Goal: Connect with others: Connect with others

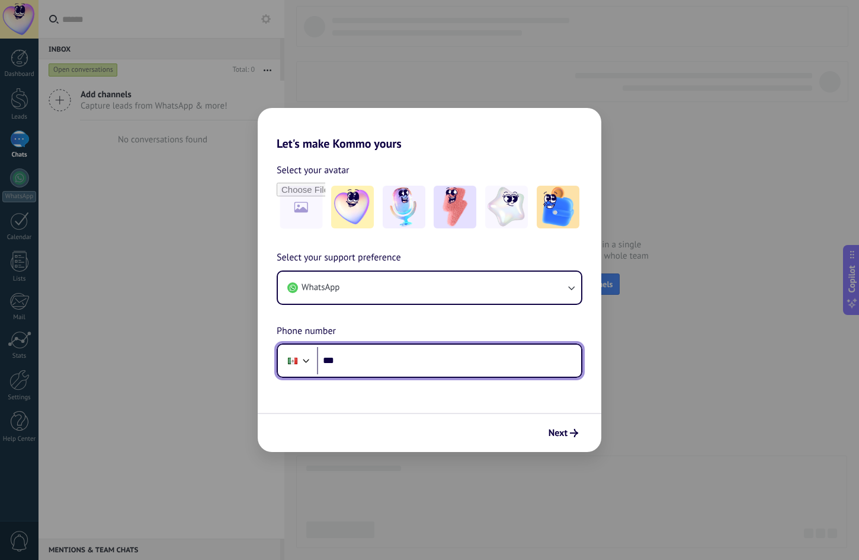
click at [385, 360] on input "***" at bounding box center [449, 360] width 264 height 27
type input "**********"
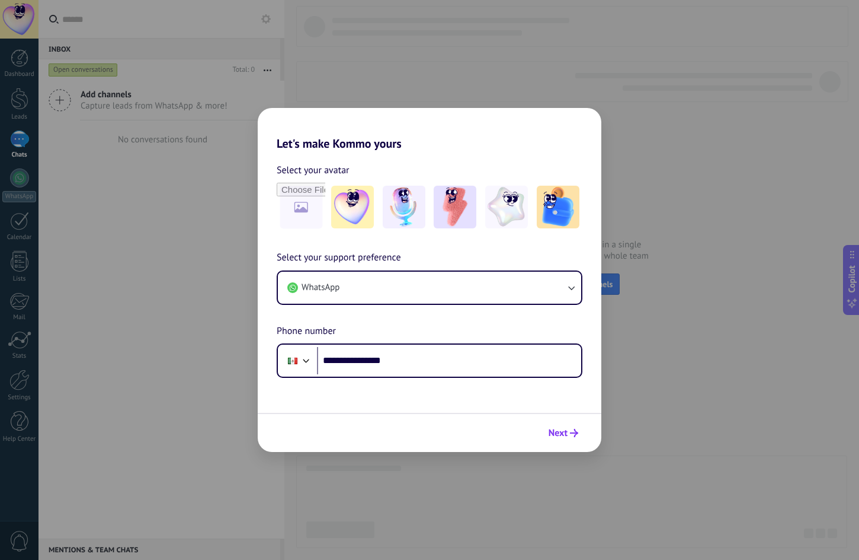
click at [565, 433] on span "Next" at bounding box center [558, 433] width 19 height 8
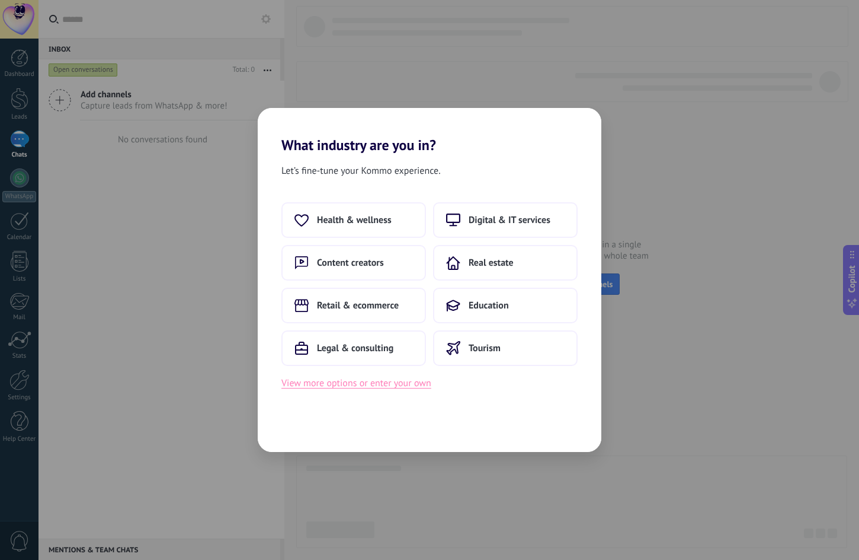
click at [401, 385] on button "View more options or enter your own" at bounding box center [357, 382] width 150 height 15
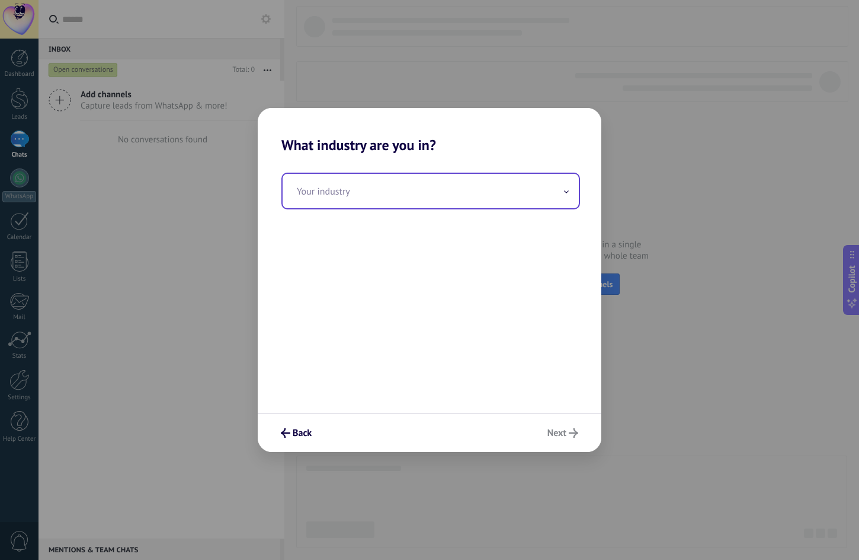
click at [514, 196] on input "text" at bounding box center [431, 191] width 296 height 34
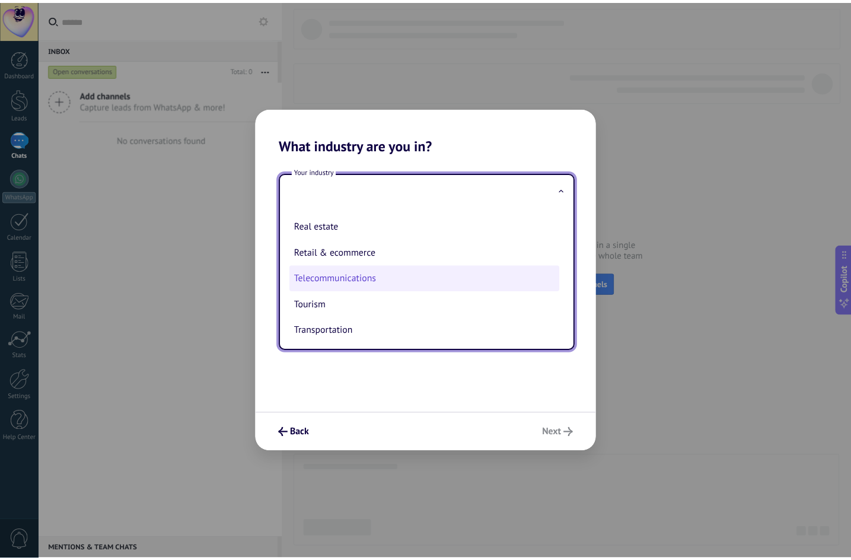
scroll to position [314, 0]
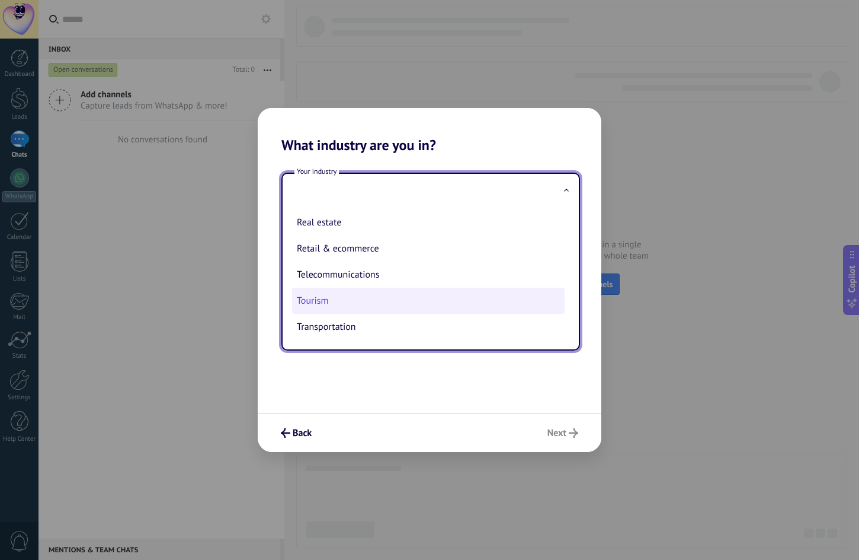
click at [368, 307] on li "Tourism" at bounding box center [428, 300] width 273 height 26
type input "*******"
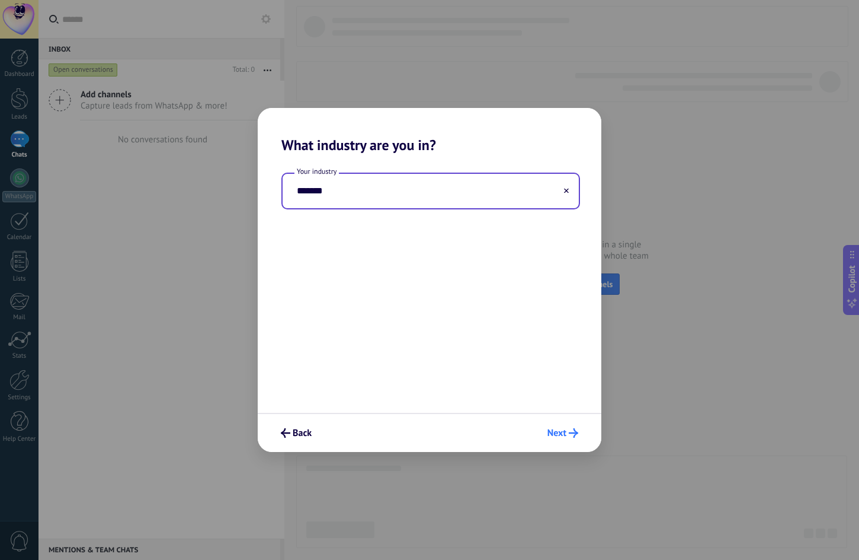
click at [575, 431] on use "submit" at bounding box center [573, 432] width 9 height 9
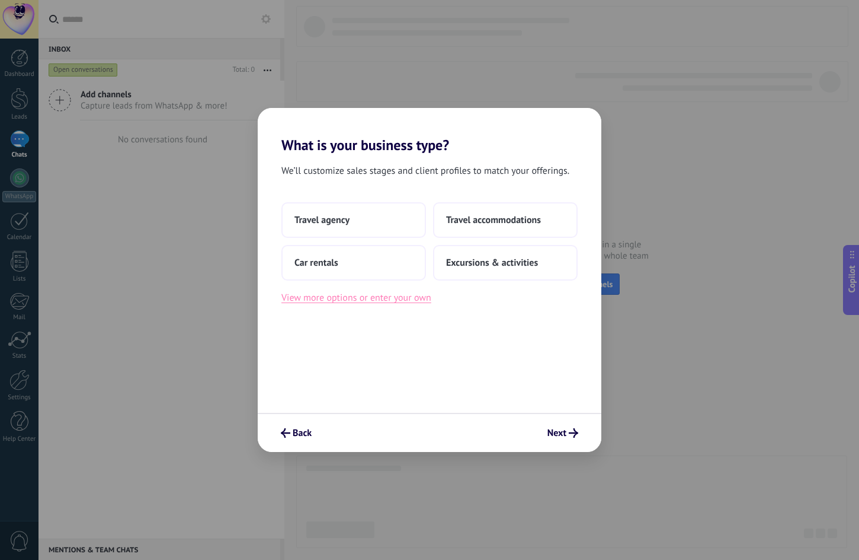
click at [408, 298] on button "View more options or enter your own" at bounding box center [357, 297] width 150 height 15
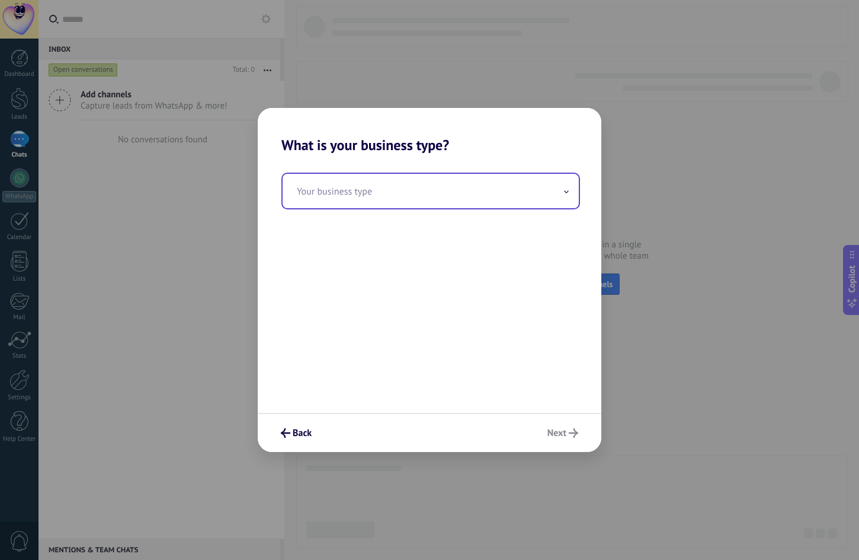
click at [394, 206] on input "text" at bounding box center [431, 191] width 296 height 34
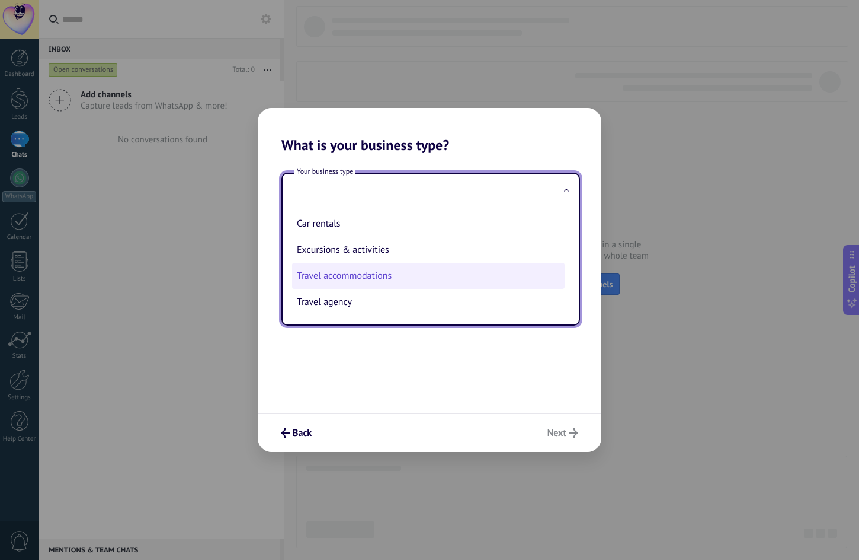
click at [379, 279] on li "Travel accommodations" at bounding box center [428, 276] width 273 height 26
type input "**********"
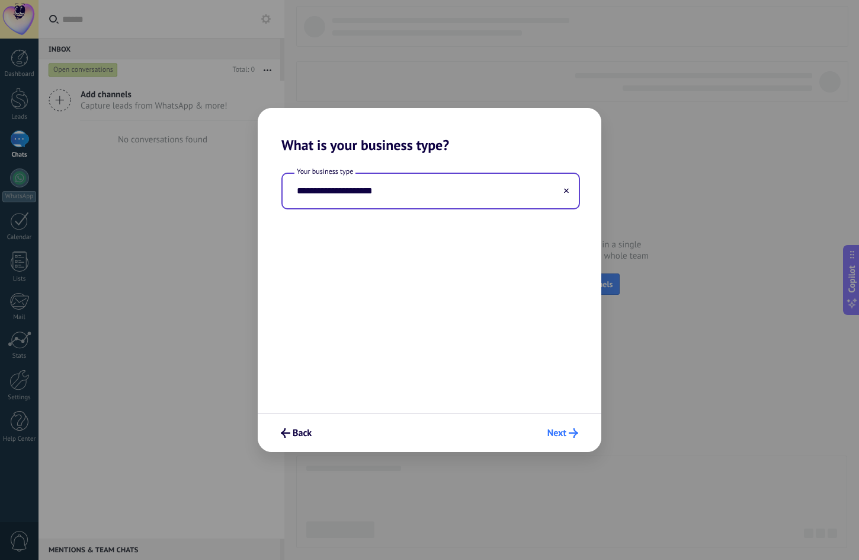
click at [580, 436] on button "Next" at bounding box center [562, 433] width 41 height 20
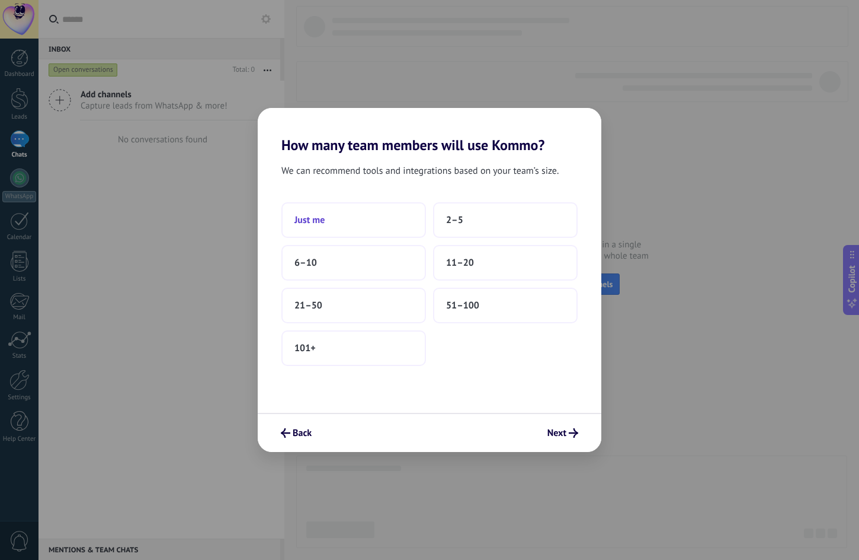
click at [366, 220] on button "Just me" at bounding box center [354, 220] width 145 height 36
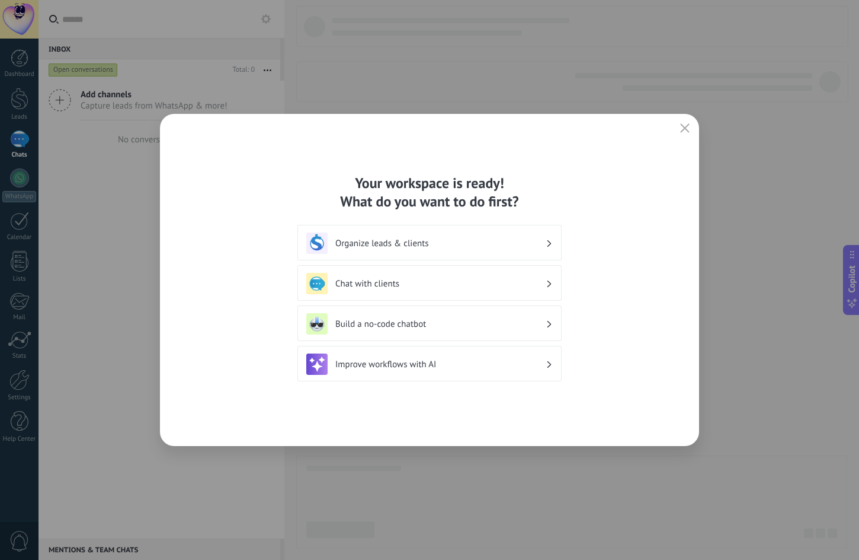
click at [410, 287] on h3 "Chat with clients" at bounding box center [440, 283] width 210 height 11
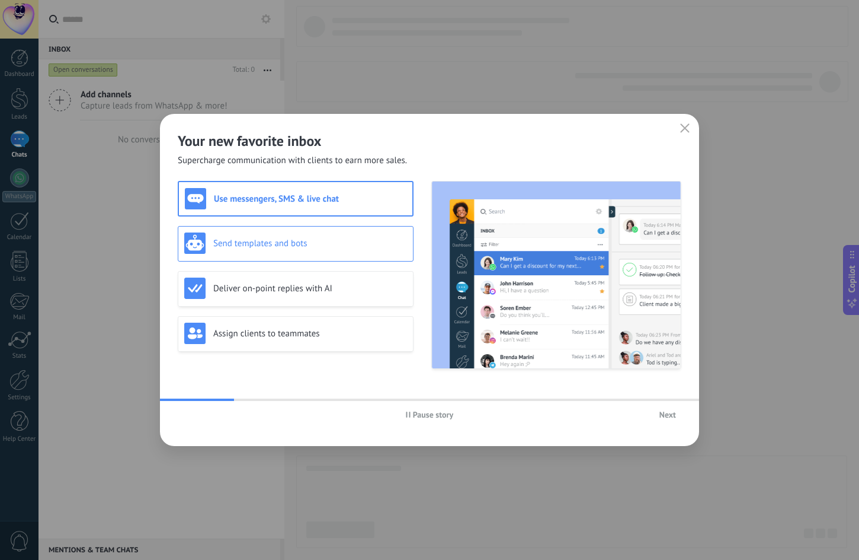
click at [305, 242] on h3 "Send templates and bots" at bounding box center [310, 243] width 194 height 11
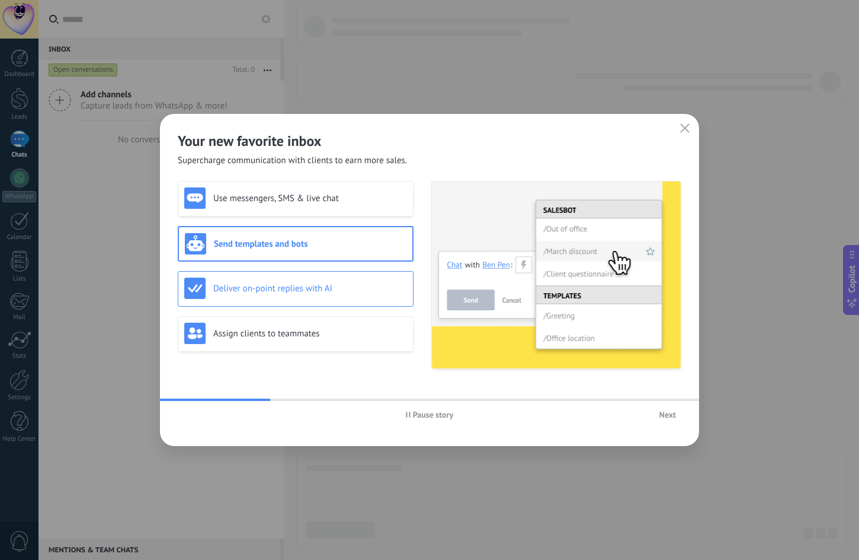
click at [306, 290] on h3 "Deliver on-point replies with AI" at bounding box center [310, 288] width 194 height 11
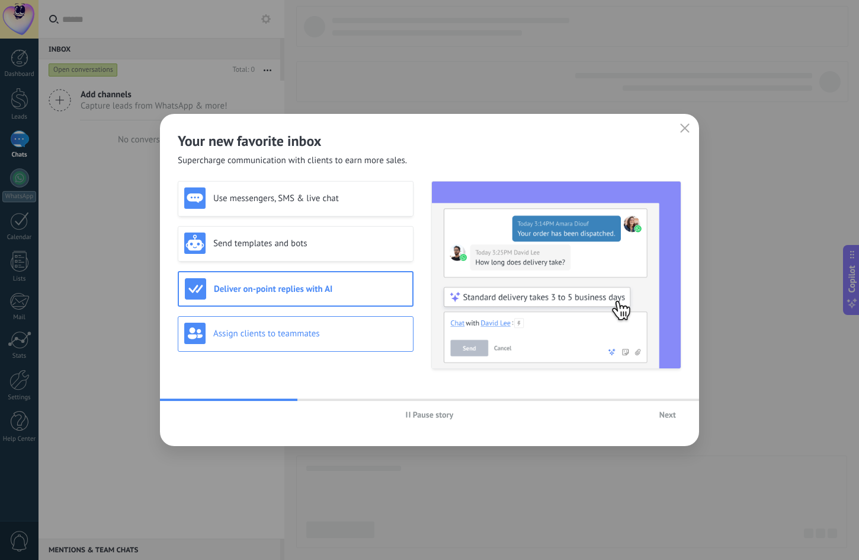
click at [303, 333] on h3 "Assign clients to teammates" at bounding box center [310, 333] width 194 height 11
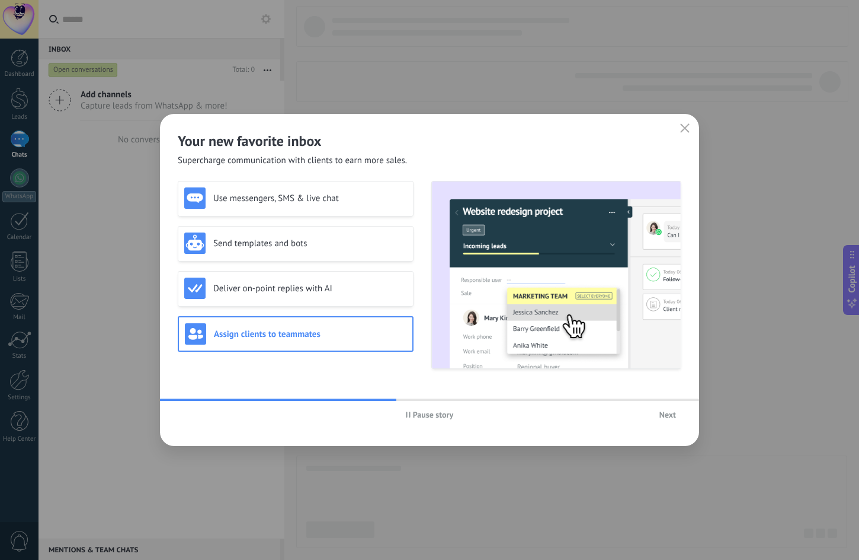
click at [668, 417] on span "Next" at bounding box center [668, 414] width 17 height 8
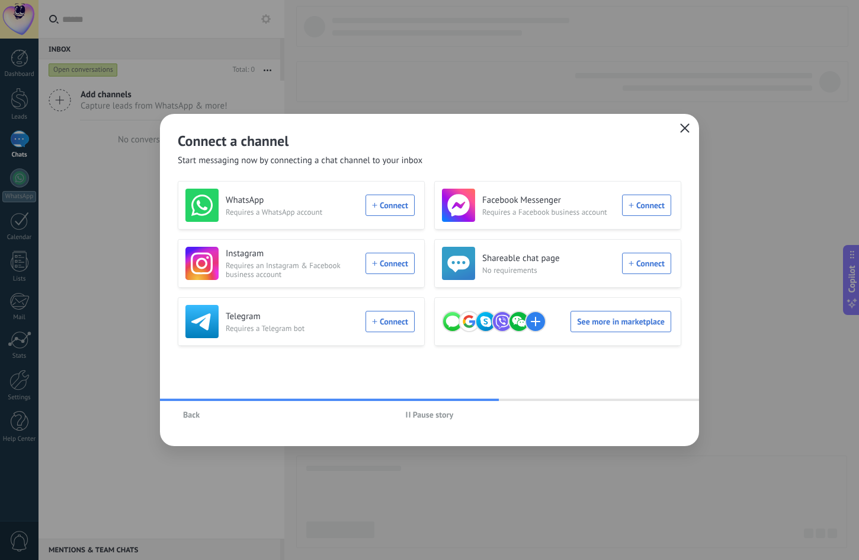
click at [684, 126] on icon "button" at bounding box center [684, 127] width 9 height 9
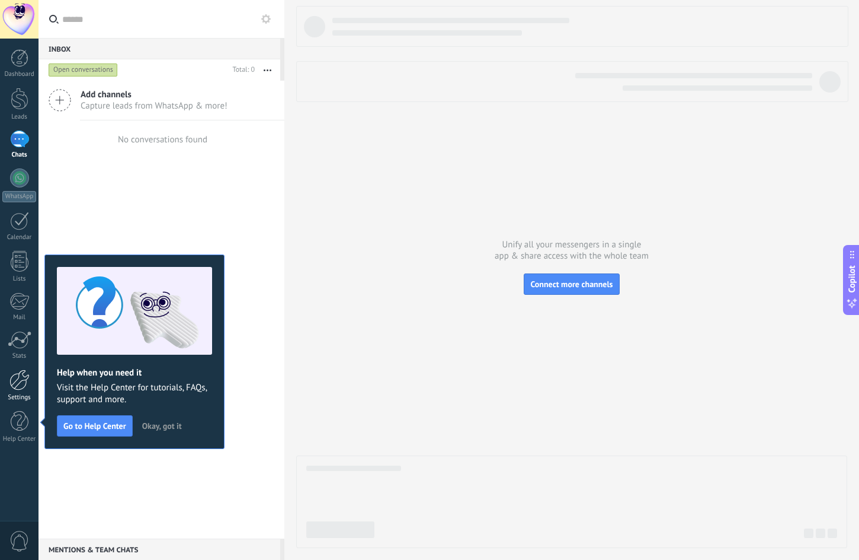
click at [22, 377] on div at bounding box center [19, 379] width 20 height 21
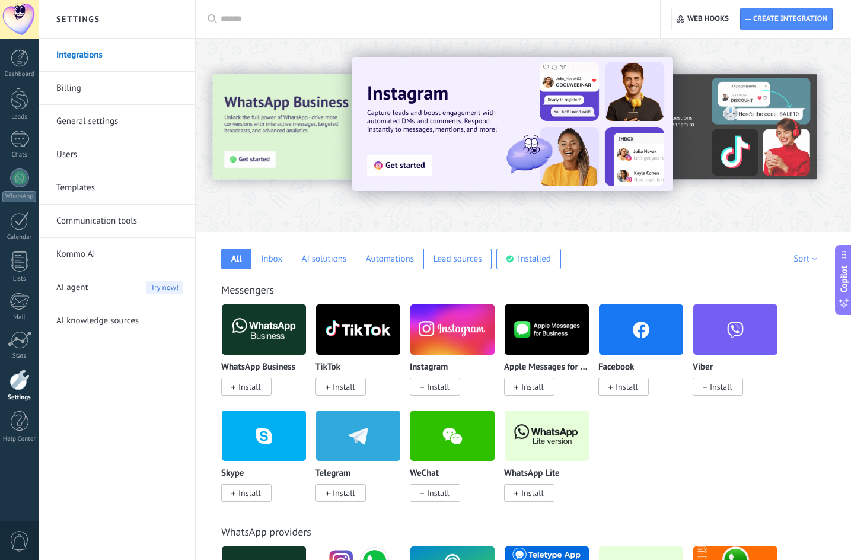
click at [104, 122] on link "General settings" at bounding box center [119, 121] width 127 height 33
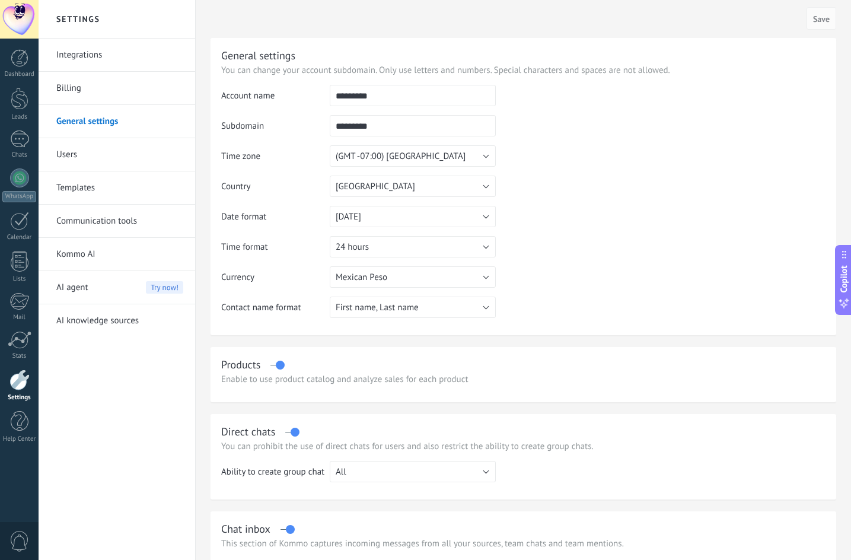
click at [766, 75] on p "You can change your account subdomain. Only use letters and numbers. Special ch…" at bounding box center [523, 70] width 604 height 11
click at [23, 23] on div at bounding box center [19, 19] width 39 height 39
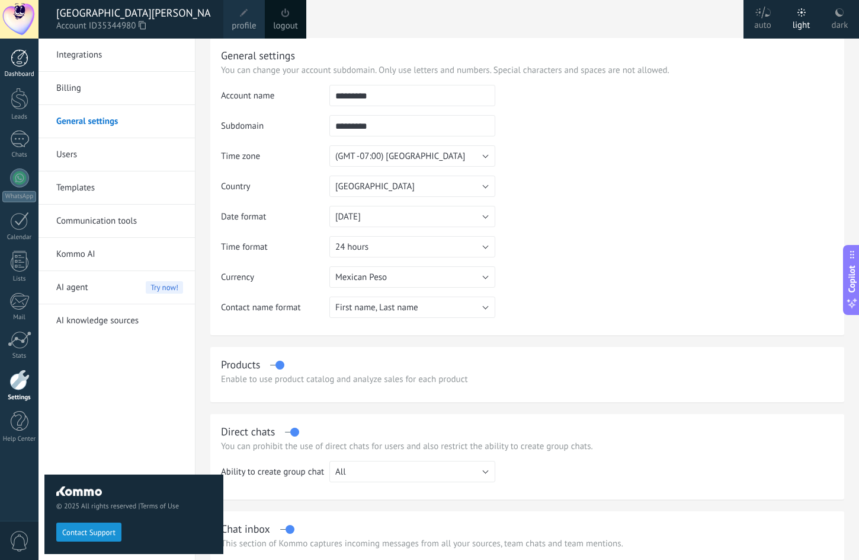
click at [25, 67] on link "Dashboard" at bounding box center [19, 63] width 39 height 29
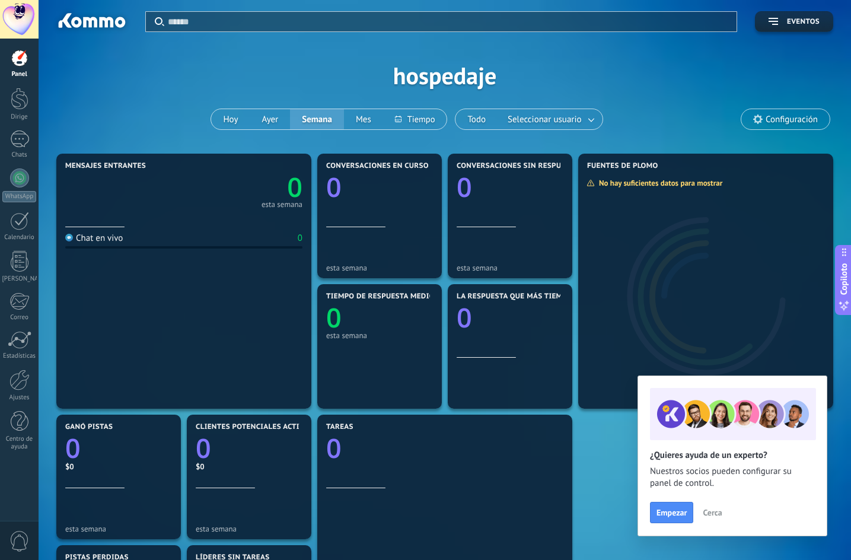
click at [811, 114] on font "Configuración" at bounding box center [791, 119] width 52 height 11
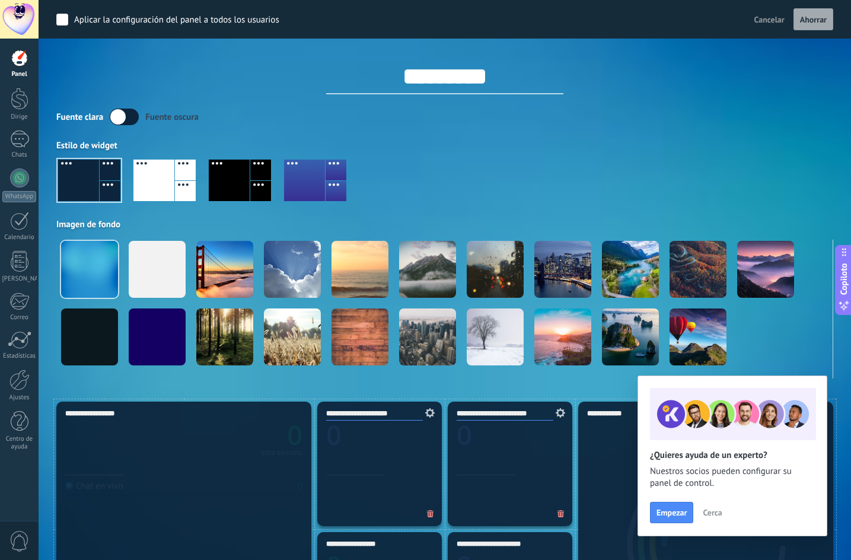
click at [811, 114] on div "Fuente clara Fuente oscura" at bounding box center [444, 116] width 776 height 17
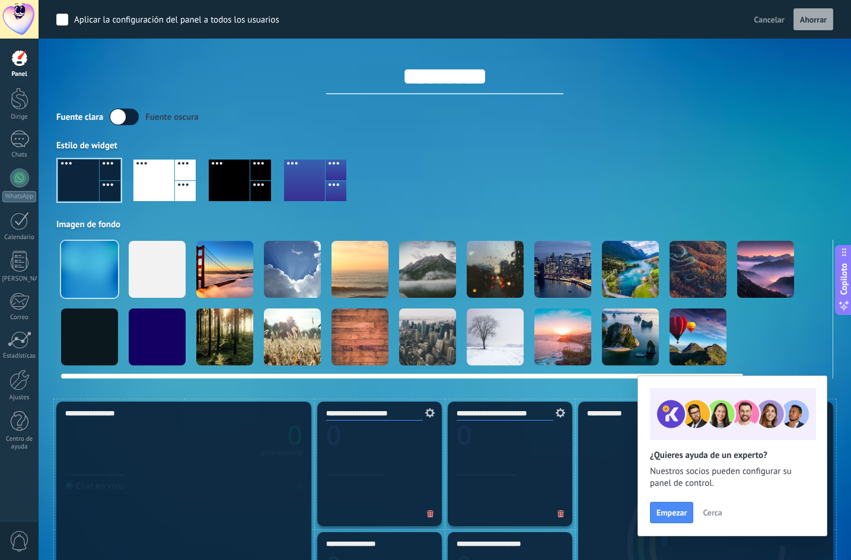
click at [283, 279] on div at bounding box center [292, 269] width 57 height 57
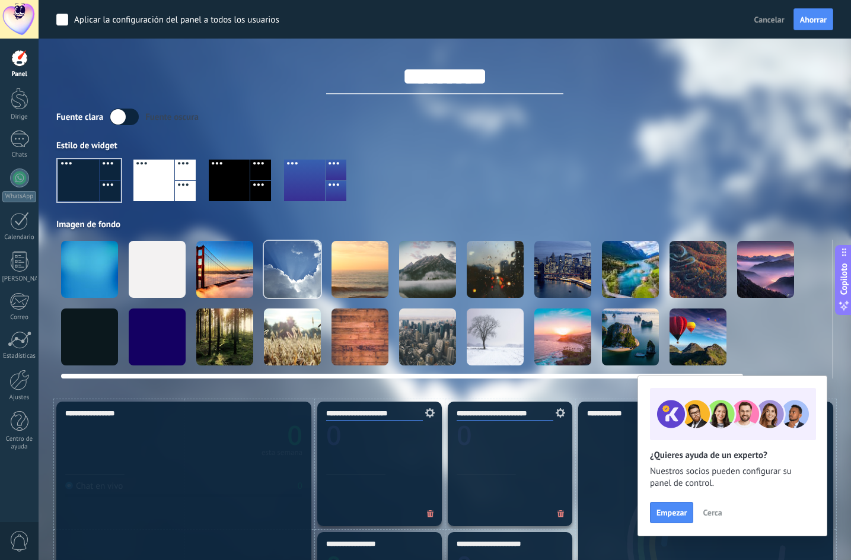
click at [638, 273] on div at bounding box center [630, 269] width 57 height 57
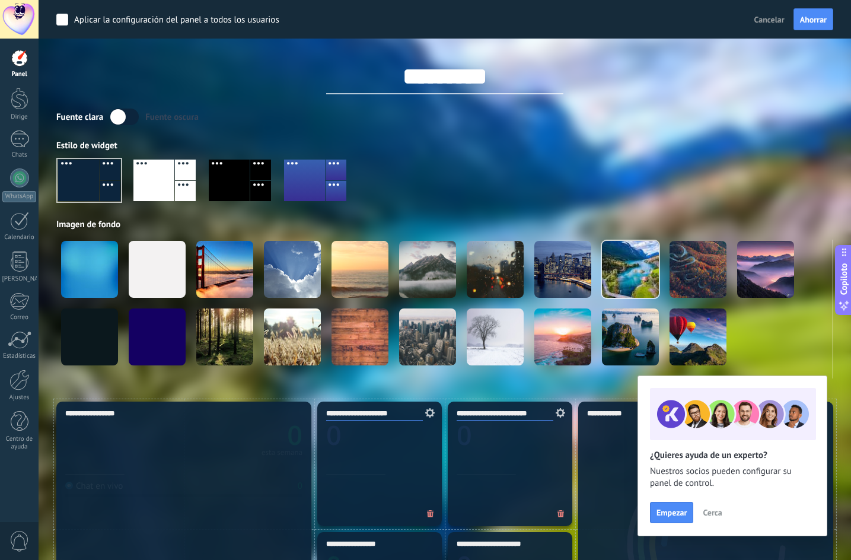
click at [162, 190] on div at bounding box center [153, 179] width 41 height 41
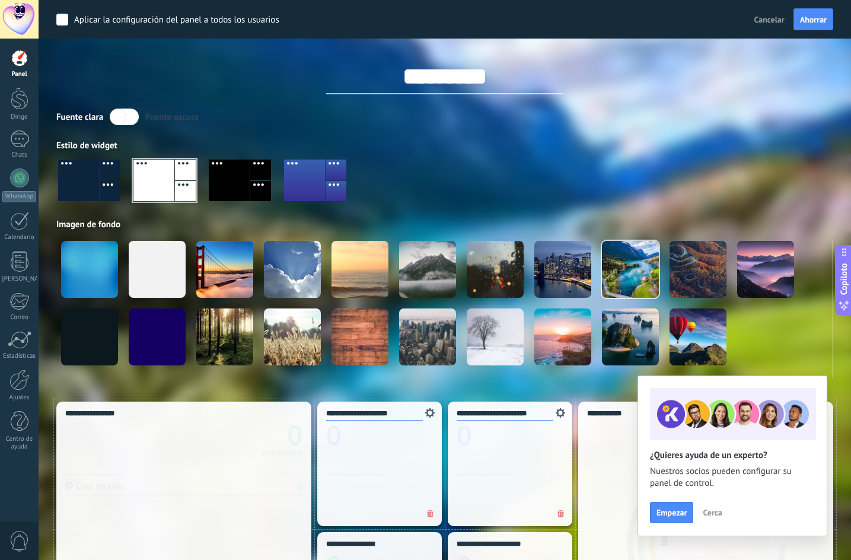
click at [110, 185] on div at bounding box center [110, 191] width 21 height 21
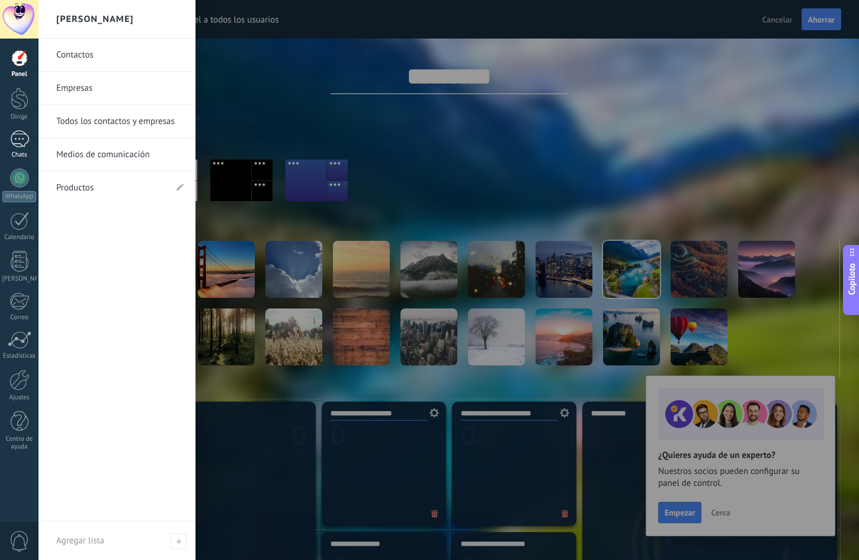
click at [23, 145] on div at bounding box center [19, 138] width 19 height 17
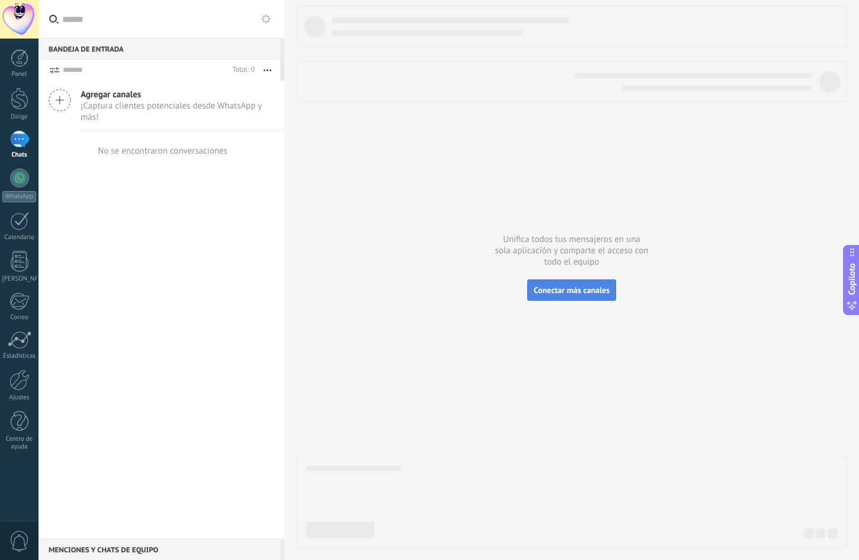
click at [562, 286] on font "Conectar más canales" at bounding box center [572, 289] width 76 height 11
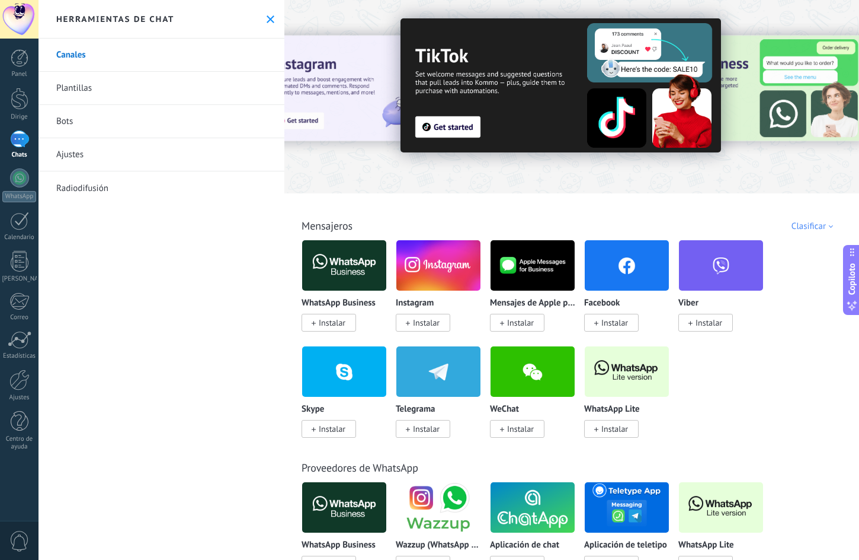
click at [831, 397] on div "WhatsApp Business Instalar Instagram Instalar Mensajes de Apple para empresas I…" at bounding box center [578, 345] width 553 height 212
click at [606, 323] on font "Instalar" at bounding box center [615, 322] width 27 height 11
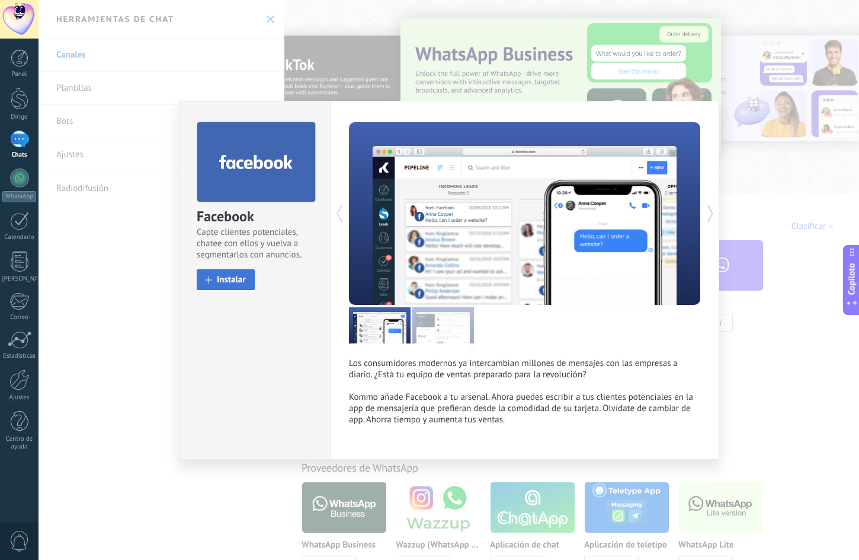
click at [234, 280] on font "Instalar" at bounding box center [231, 279] width 29 height 11
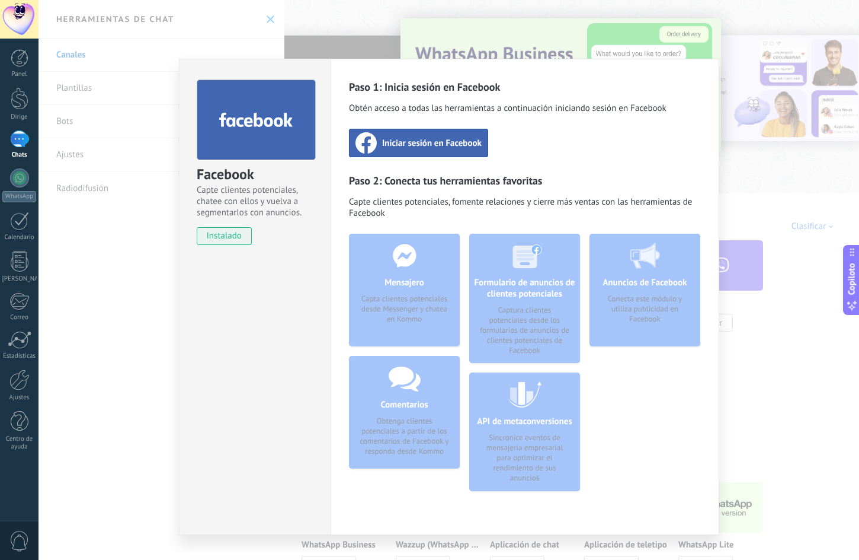
click at [429, 148] on font "Iniciar sesión en Facebook" at bounding box center [432, 143] width 100 height 11
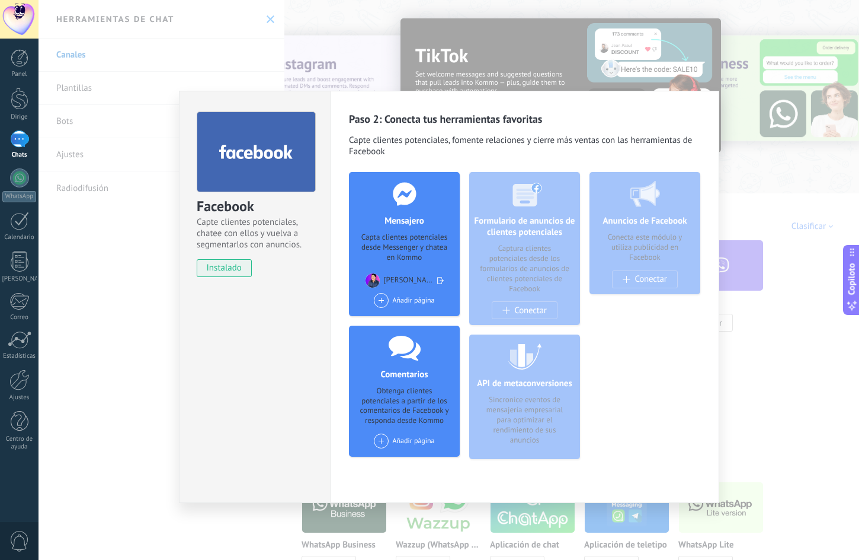
click at [385, 301] on span at bounding box center [381, 300] width 15 height 15
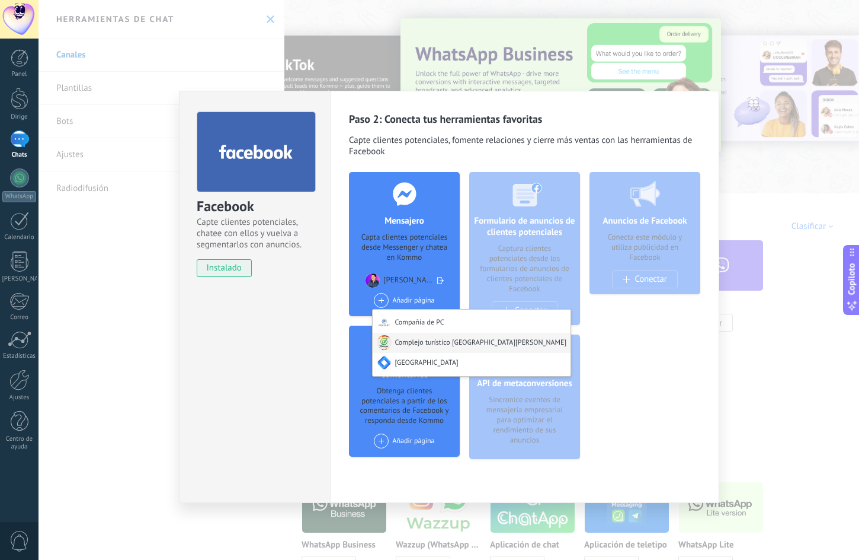
click at [434, 343] on font "Complejo turístico St. George Ranch" at bounding box center [481, 342] width 172 height 9
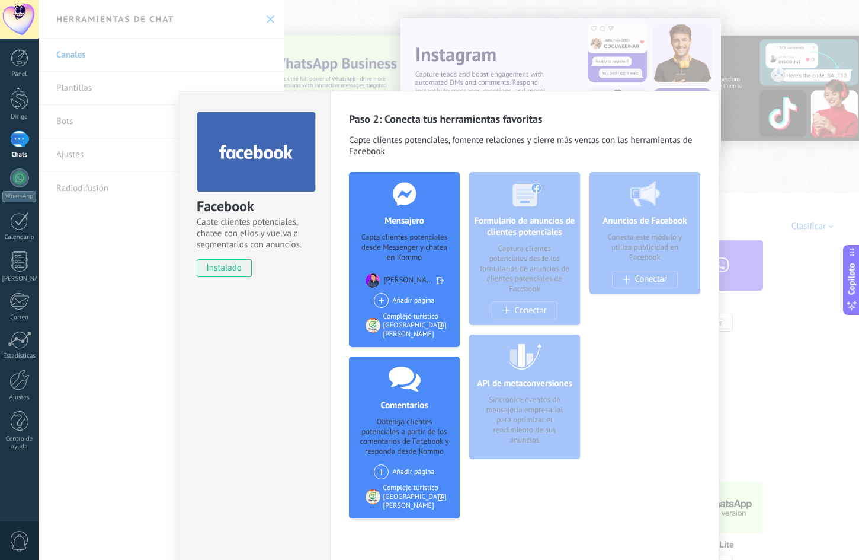
click at [522, 315] on div "Formulario de anuncios de clientes potenciales Captura clientes potenciales des…" at bounding box center [524, 248] width 111 height 153
click at [524, 442] on div "API de metaconversiones Sincronice eventos de mensajería empresarial para optim…" at bounding box center [524, 396] width 111 height 124
click at [624, 62] on div "Facebook Capte clientes potenciales, chatee con ellos y vuelva a segmentarlos c…" at bounding box center [449, 280] width 821 height 560
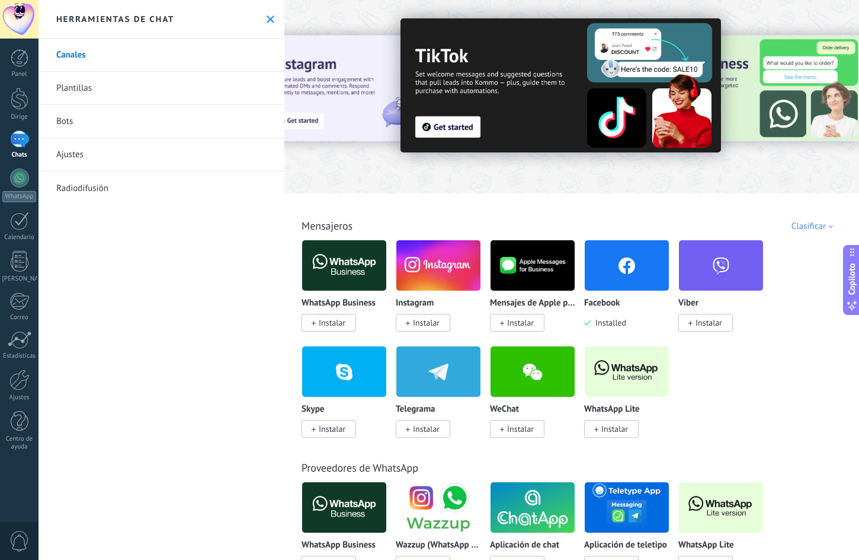
click at [432, 324] on font "Instalar" at bounding box center [426, 322] width 27 height 11
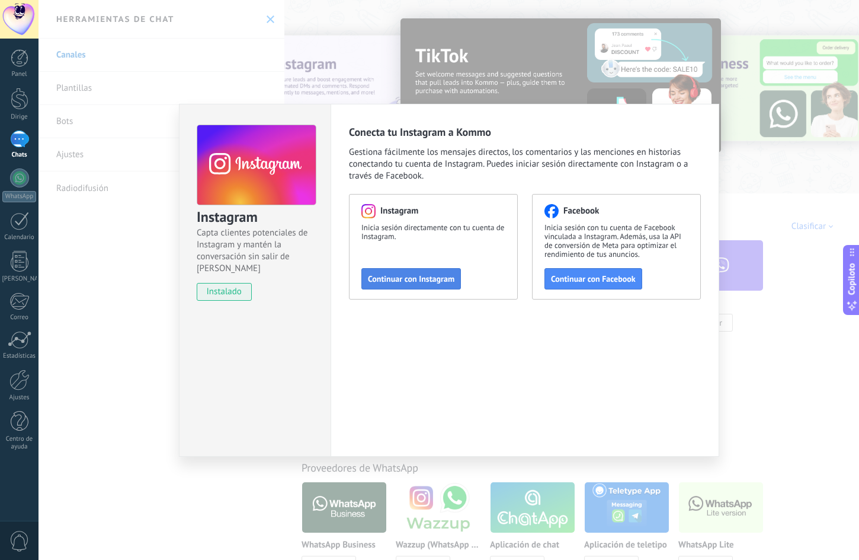
click at [437, 277] on font "Continuar con Instagram" at bounding box center [411, 278] width 87 height 11
click at [442, 278] on font "Continuar con Instagram" at bounding box center [411, 278] width 87 height 11
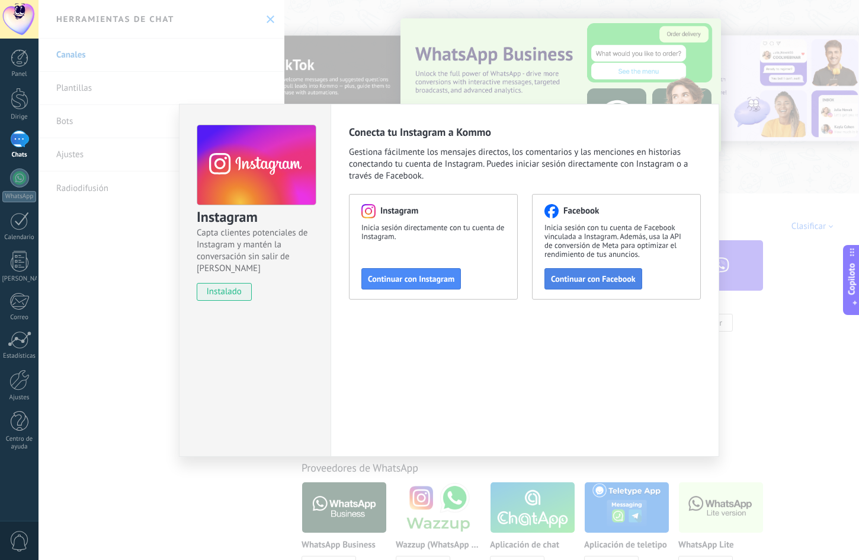
click at [629, 279] on font "Continuar con Facebook" at bounding box center [593, 278] width 85 height 11
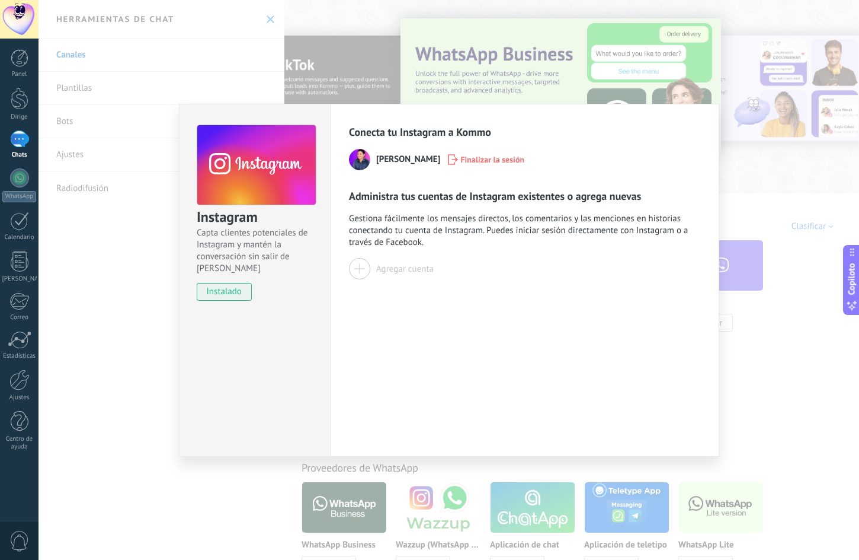
click at [406, 269] on font "Agregar cuenta" at bounding box center [404, 268] width 57 height 11
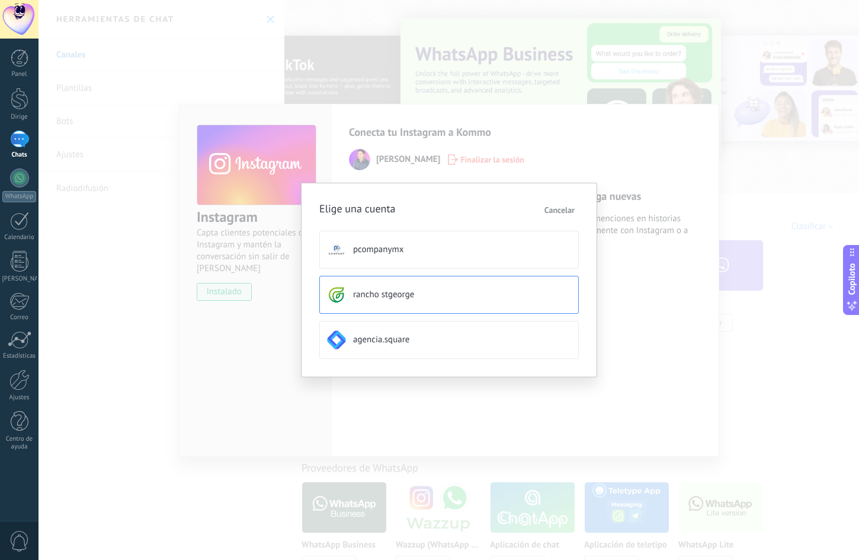
click at [411, 303] on button "rancho stgeorge" at bounding box center [449, 295] width 260 height 38
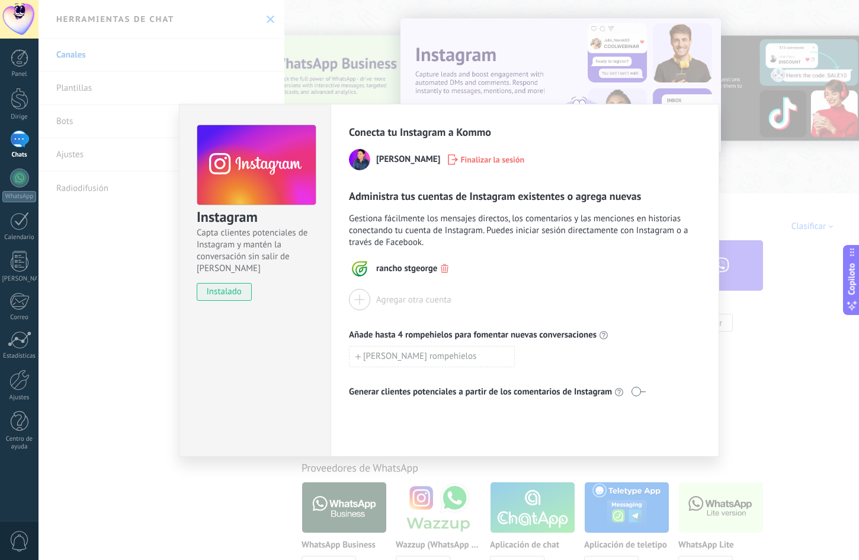
click at [777, 165] on div "Instagram Capta clientes potenciales de Instagram y mantén la conversación sin …" at bounding box center [449, 280] width 821 height 560
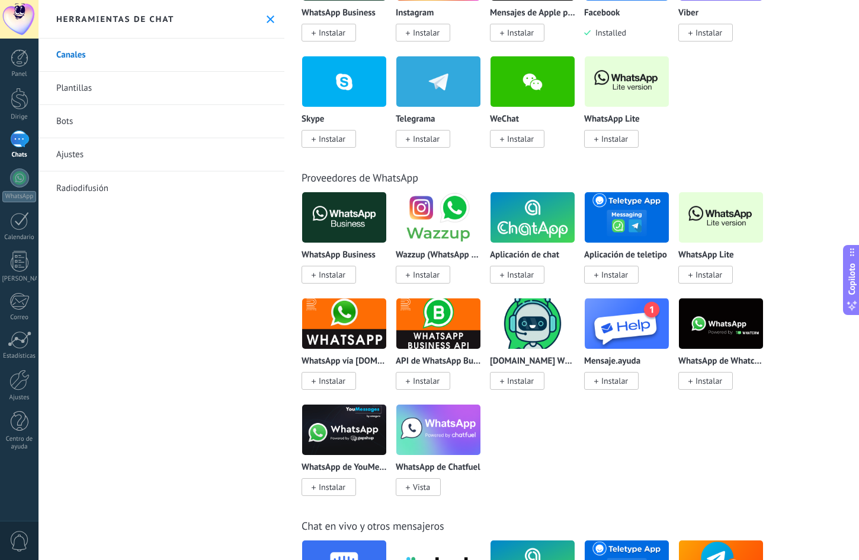
scroll to position [296, 0]
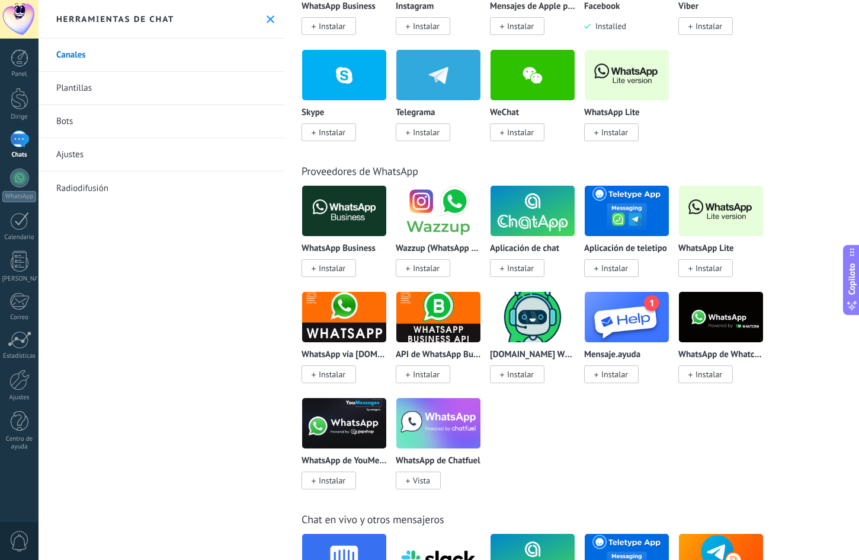
click at [356, 432] on img at bounding box center [344, 422] width 84 height 57
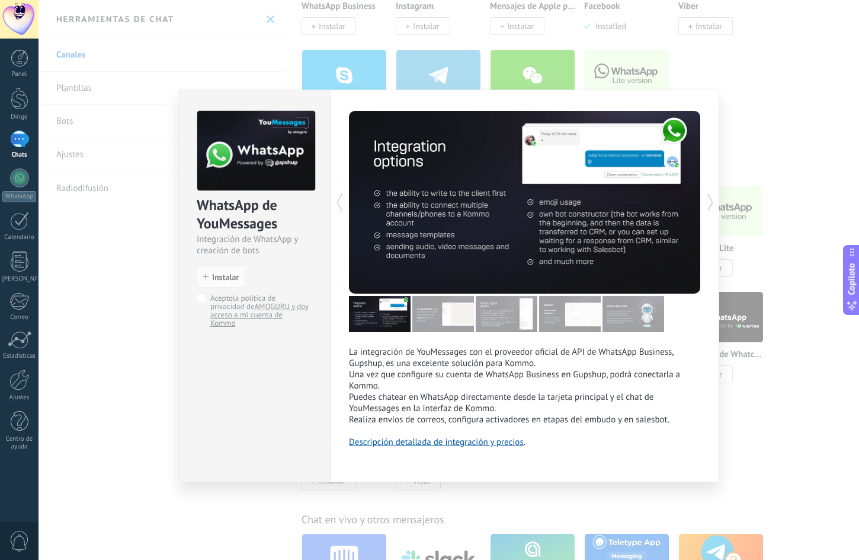
click at [746, 416] on div "WhatsApp de YouMessages Integración de WhatsApp y creación de bots instalar Ins…" at bounding box center [449, 280] width 821 height 560
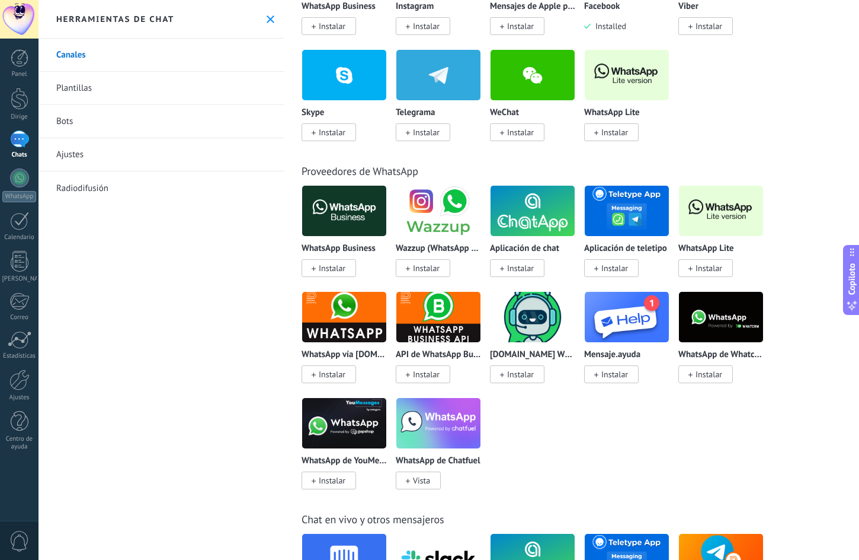
click at [437, 430] on img at bounding box center [439, 422] width 84 height 57
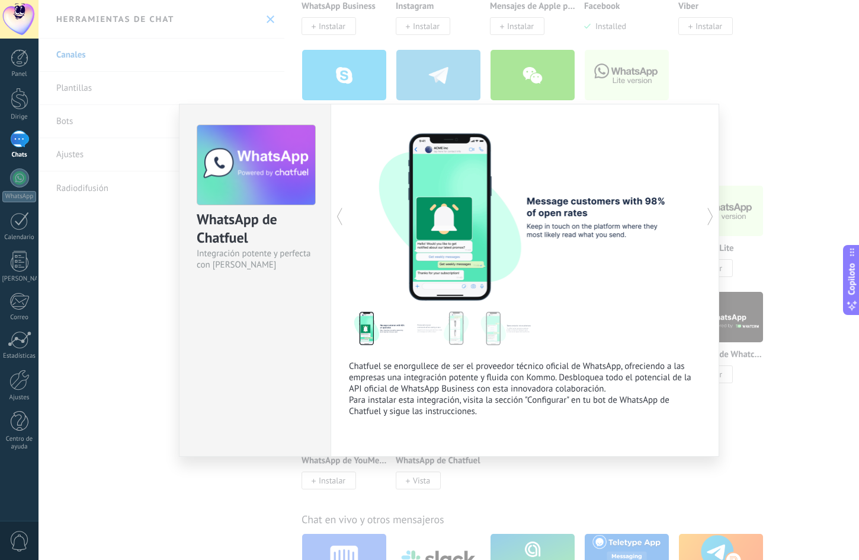
click at [746, 429] on div "WhatsApp de Chatfuel Integración potente y perfecta con Kommo Chatfuel se enorg…" at bounding box center [449, 280] width 821 height 560
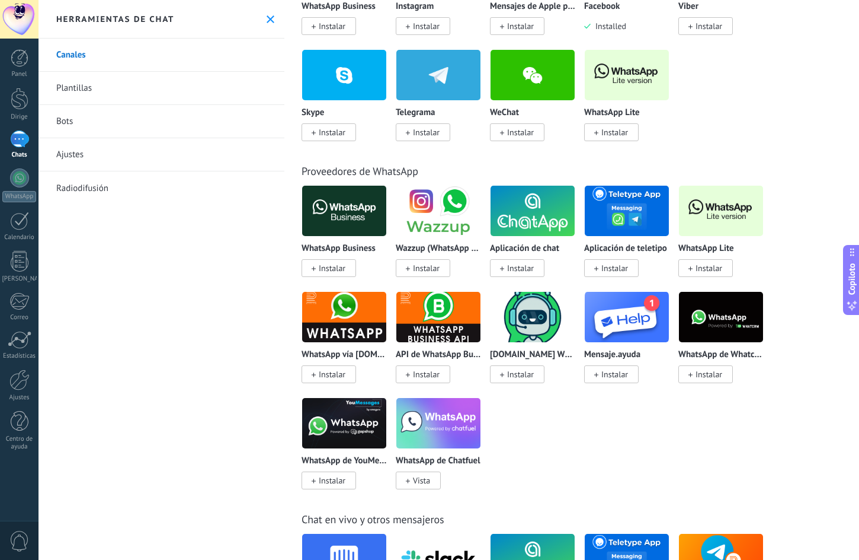
click at [723, 333] on img at bounding box center [721, 316] width 84 height 57
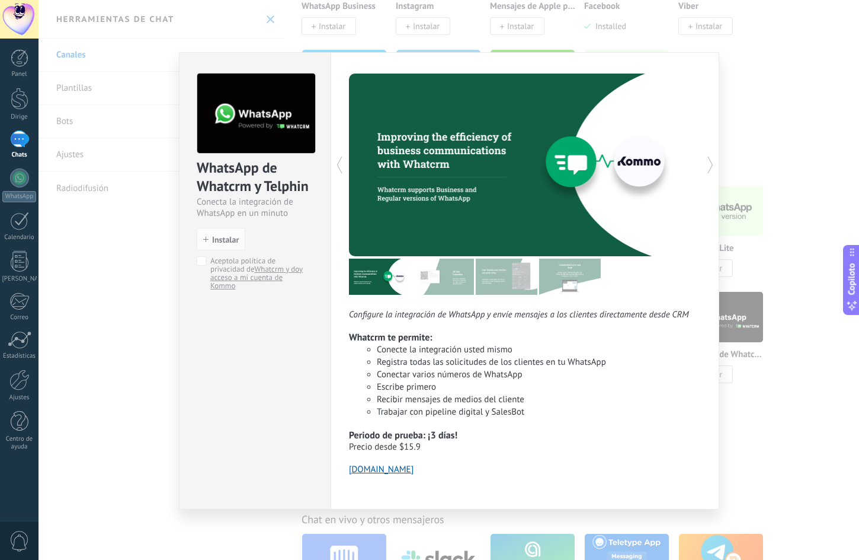
click at [775, 404] on div "WhatsApp de Whatcrm y Telphin Conecta la integración de WhatsApp en un minuto i…" at bounding box center [449, 280] width 821 height 560
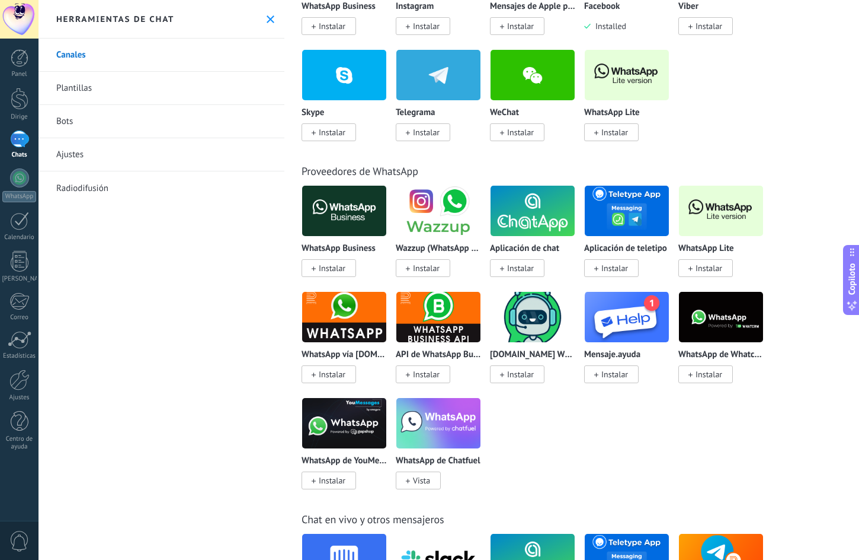
click at [450, 213] on img at bounding box center [439, 210] width 84 height 57
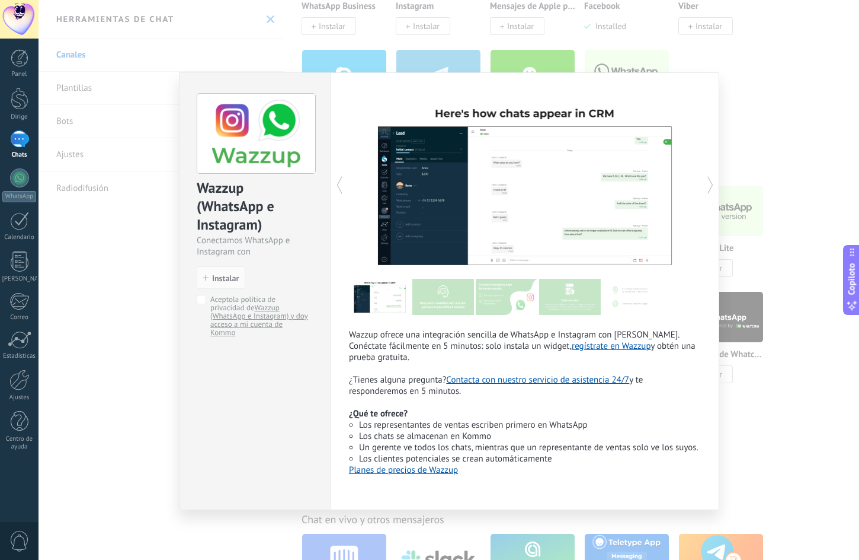
click at [763, 377] on div "Wazzup (WhatsApp e Instagram) Conectamos WhatsApp e Instagram con Kommo instala…" at bounding box center [449, 280] width 821 height 560
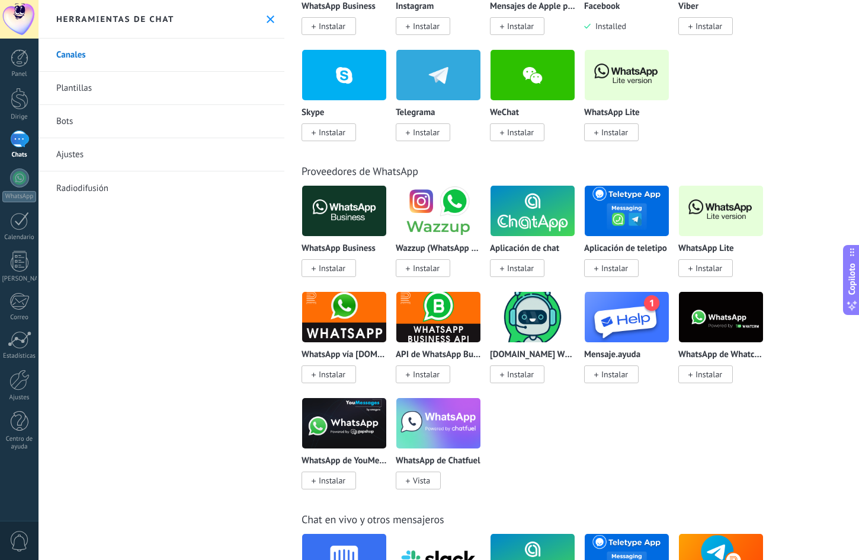
click at [545, 212] on img at bounding box center [533, 210] width 84 height 57
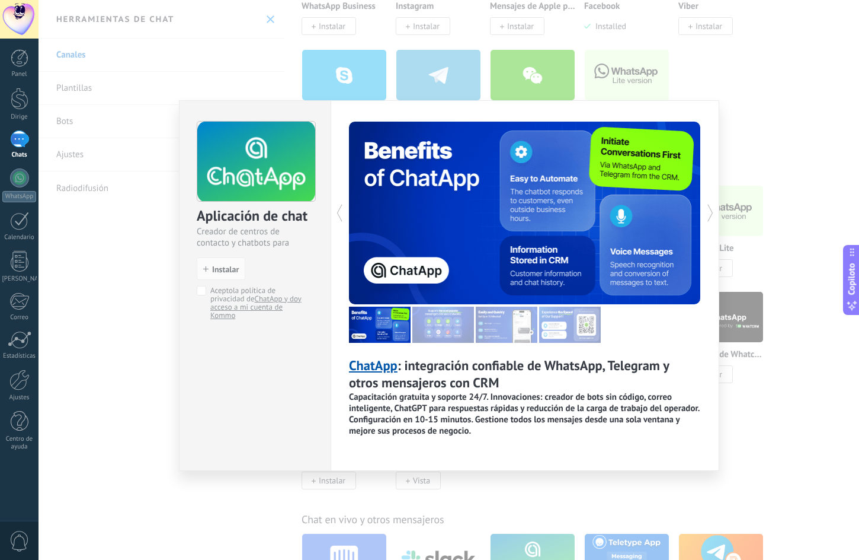
click at [440, 325] on img at bounding box center [444, 324] width 62 height 36
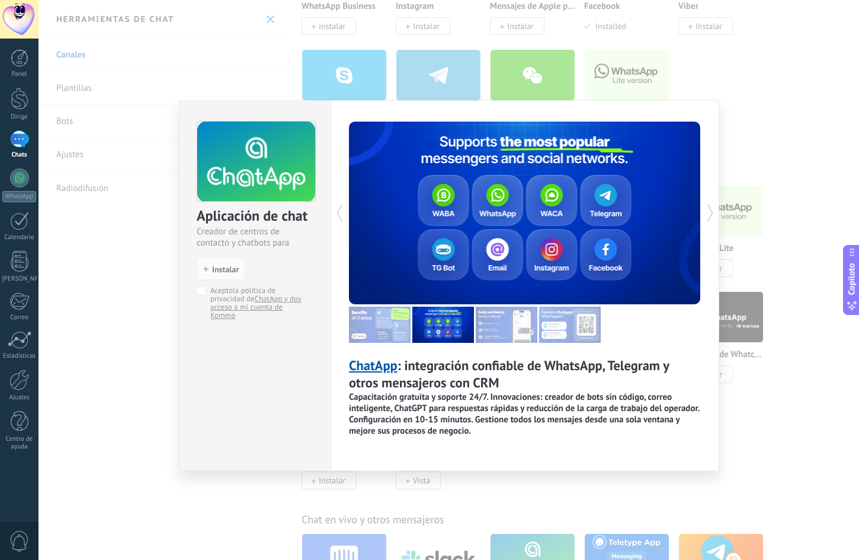
click at [497, 327] on img at bounding box center [507, 324] width 62 height 36
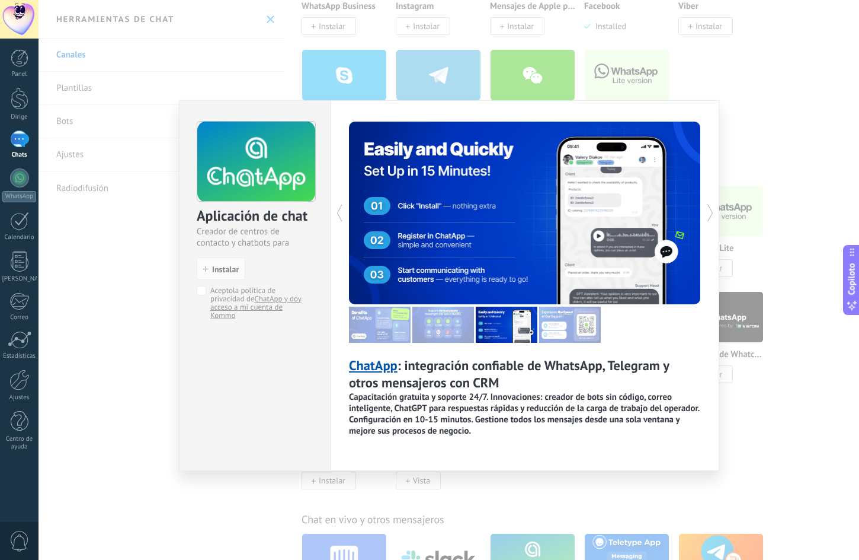
click at [742, 435] on div "Aplicación de chat Creador de centros de contacto y chatbots para mensajeros in…" at bounding box center [449, 280] width 821 height 560
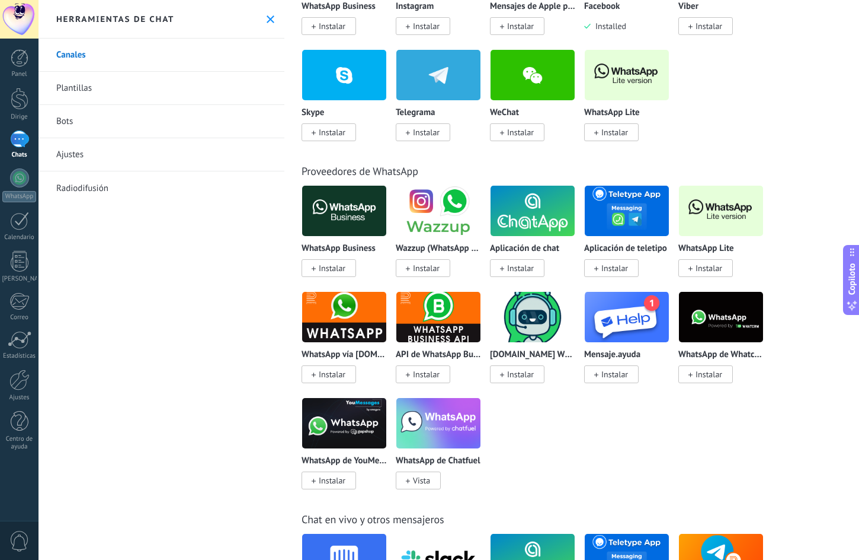
click at [712, 219] on img at bounding box center [721, 210] width 84 height 57
